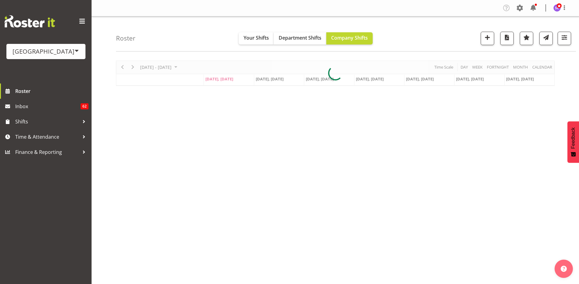
click at [59, 54] on div "[GEOGRAPHIC_DATA]" at bounding box center [46, 51] width 67 height 9
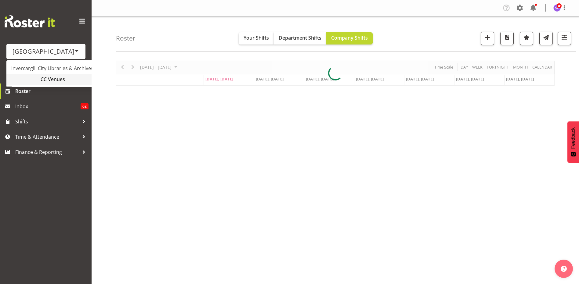
click at [62, 79] on link "ICC Venues" at bounding box center [57, 79] width 102 height 11
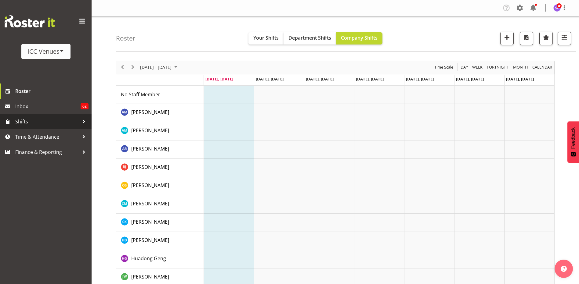
click at [74, 121] on span "Shifts" at bounding box center [47, 121] width 64 height 9
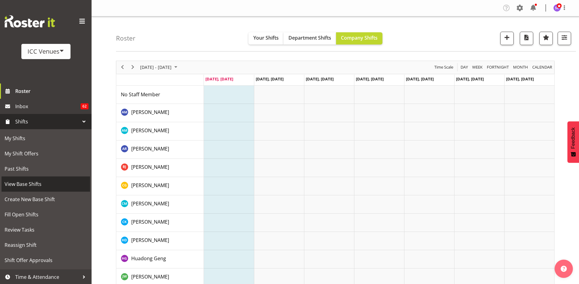
click at [59, 188] on span "View Base Shifts" at bounding box center [46, 184] width 82 height 9
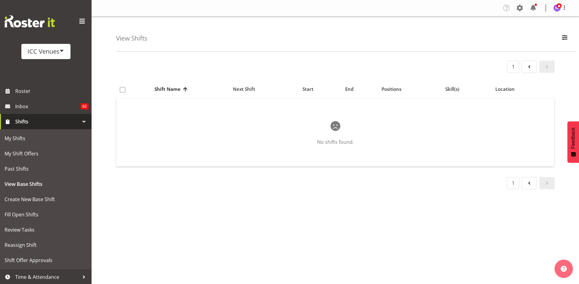
click at [59, 49] on span at bounding box center [61, 50] width 5 height 5
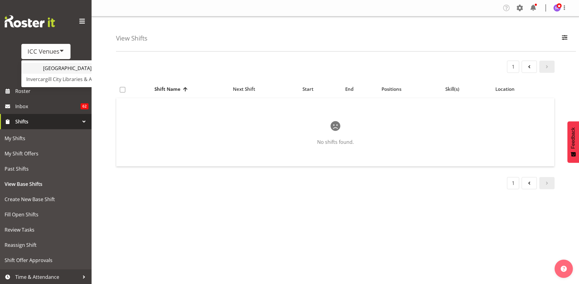
click at [64, 68] on link "[GEOGRAPHIC_DATA]" at bounding box center [72, 68] width 102 height 11
